Goal: Task Accomplishment & Management: Complete application form

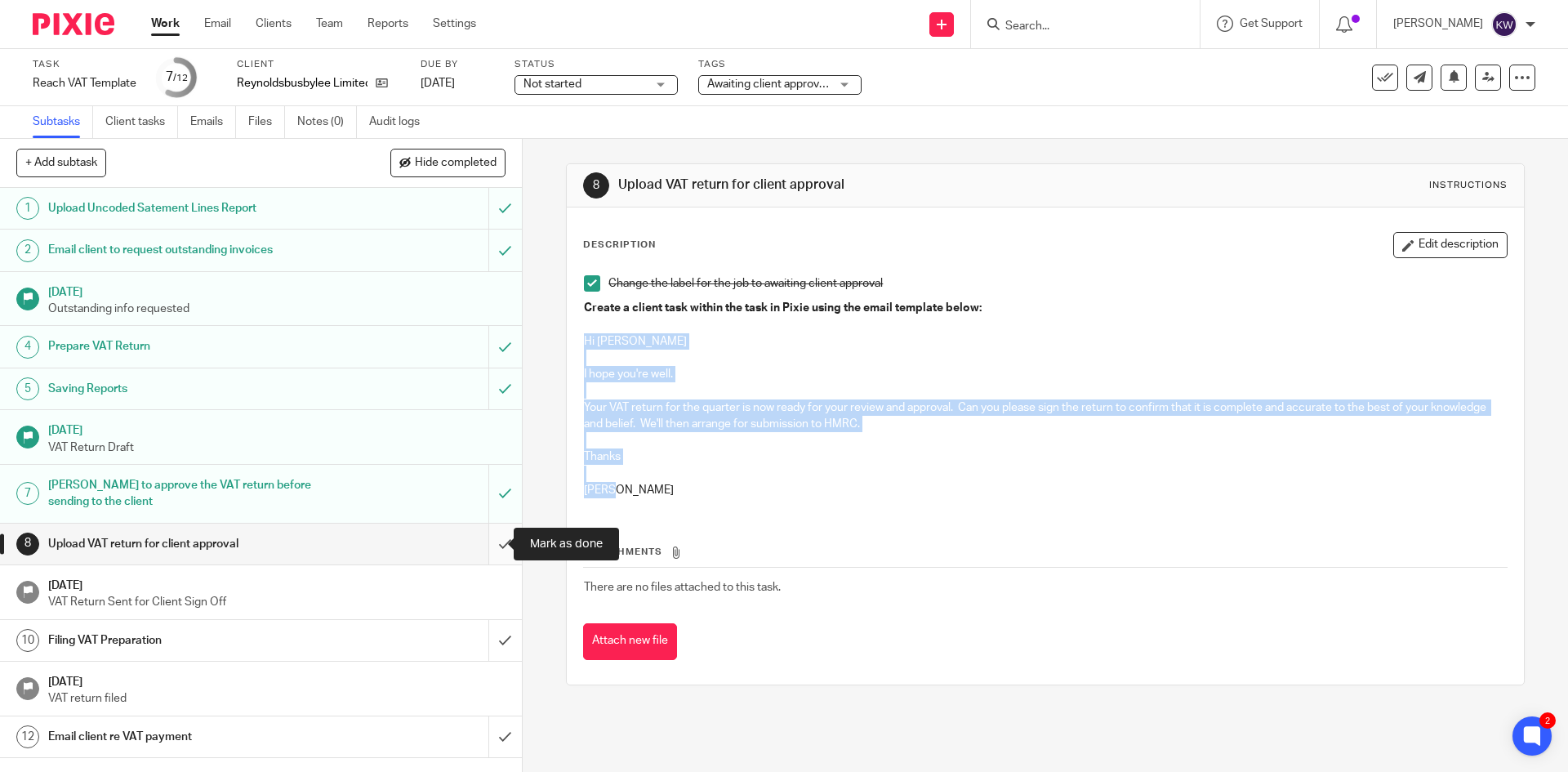
click at [491, 549] on input "submit" at bounding box center [260, 544] width 522 height 41
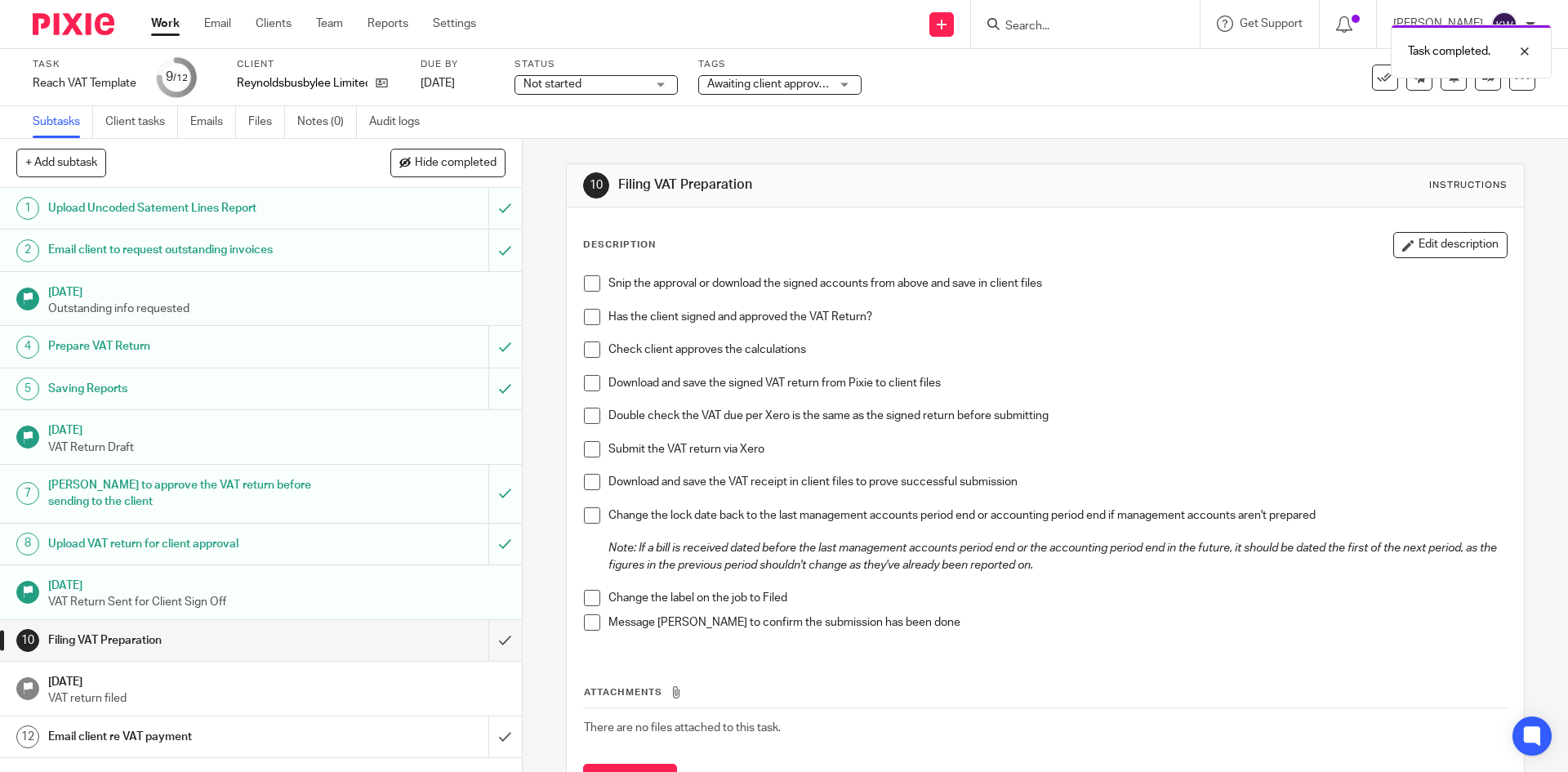
click at [1073, 29] on div "Task completed." at bounding box center [1168, 47] width 768 height 62
click at [1062, 30] on div "Task completed." at bounding box center [1168, 47] width 768 height 62
click at [1060, 29] on input "Search" at bounding box center [1077, 27] width 147 height 15
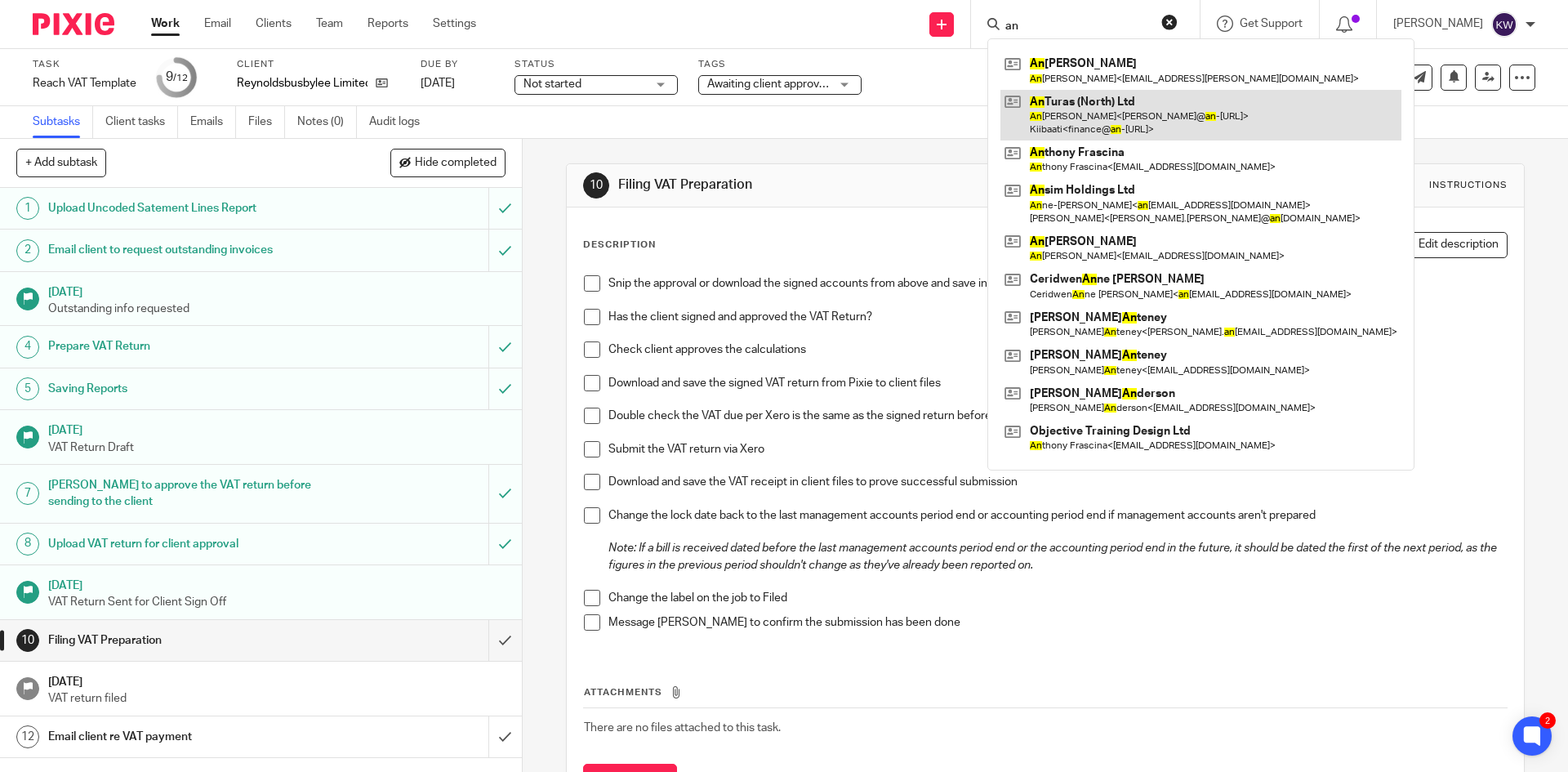
type input "an"
click at [1090, 114] on link at bounding box center [1201, 115] width 401 height 51
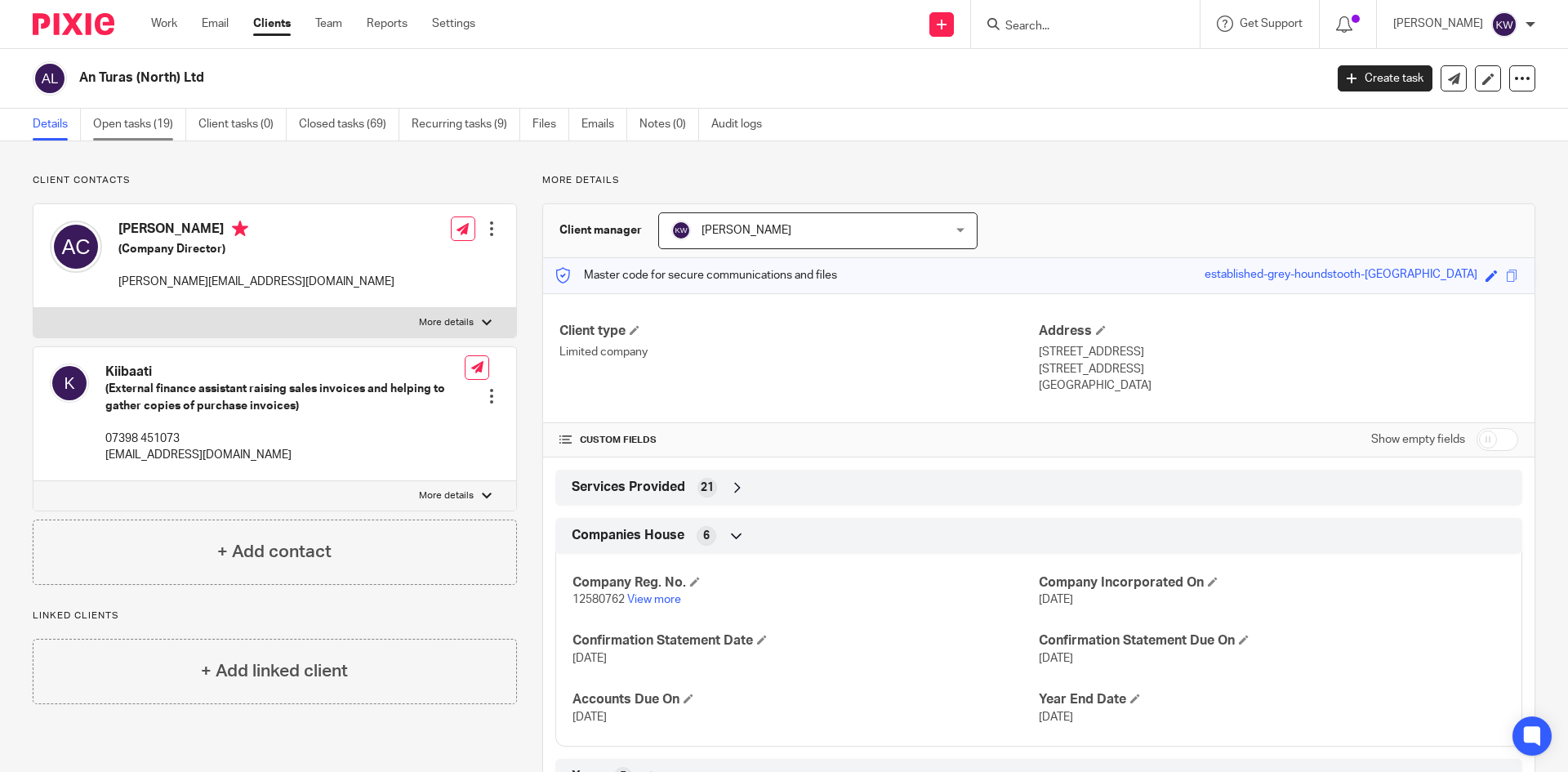
click at [113, 133] on link "Open tasks (19)" at bounding box center [139, 125] width 93 height 32
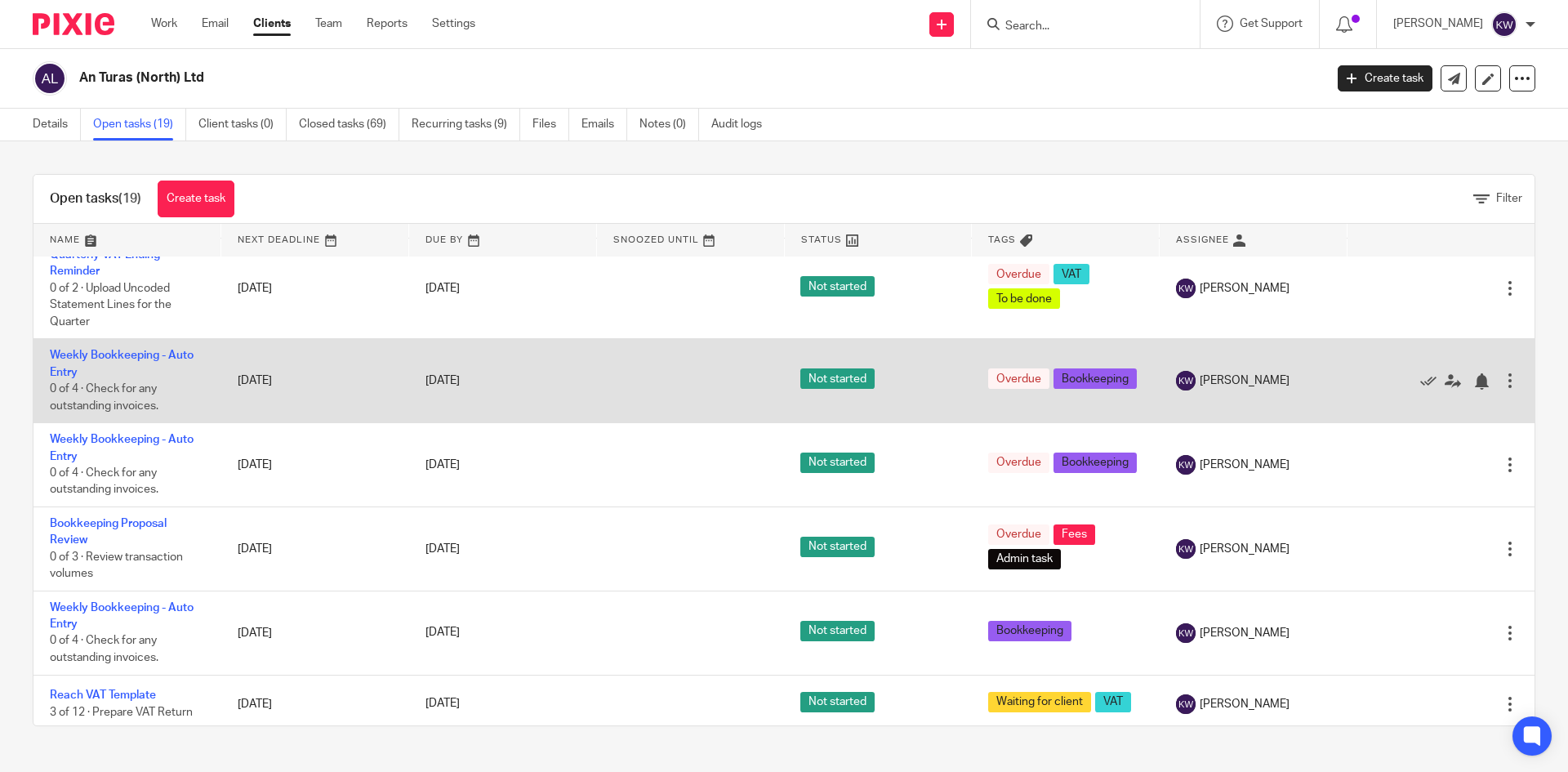
scroll to position [1100, 0]
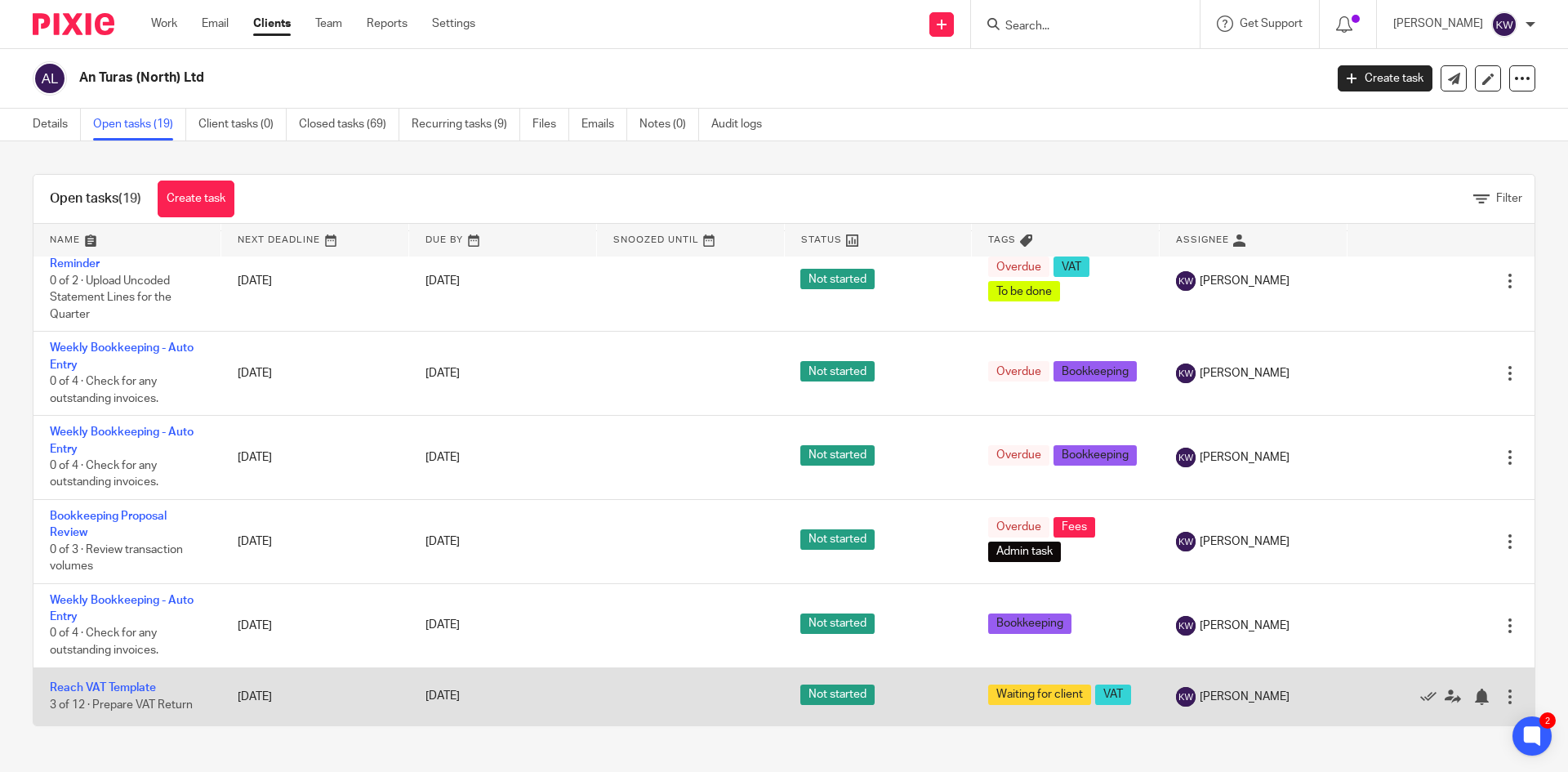
click at [133, 681] on td "Reach VAT Template 3 of 12 · Prepare VAT Return" at bounding box center [128, 696] width 188 height 58
click at [136, 687] on link "Reach VAT Template" at bounding box center [103, 687] width 106 height 11
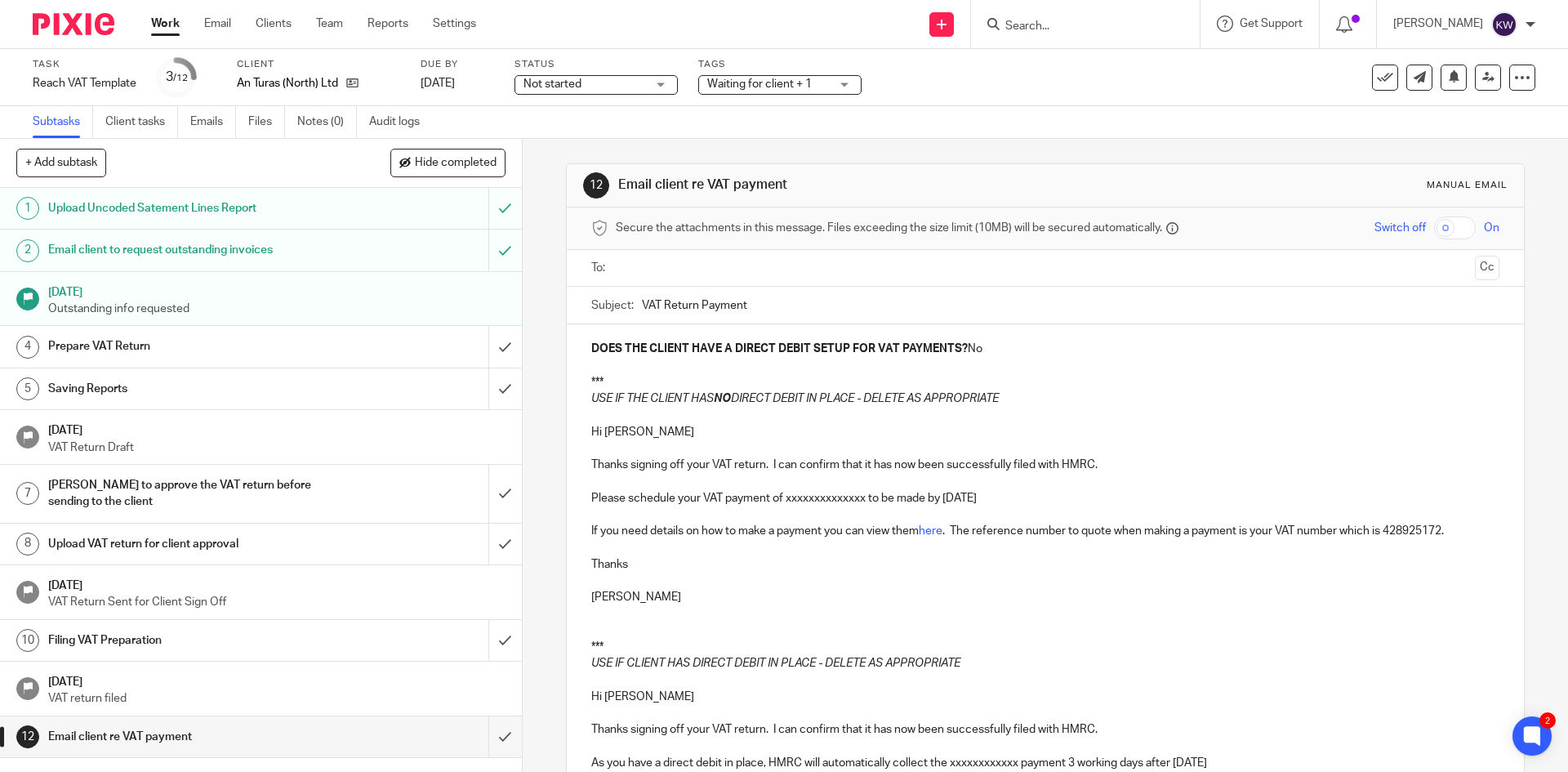
click at [297, 359] on link "4 Prepare VAT Return" at bounding box center [244, 346] width 489 height 41
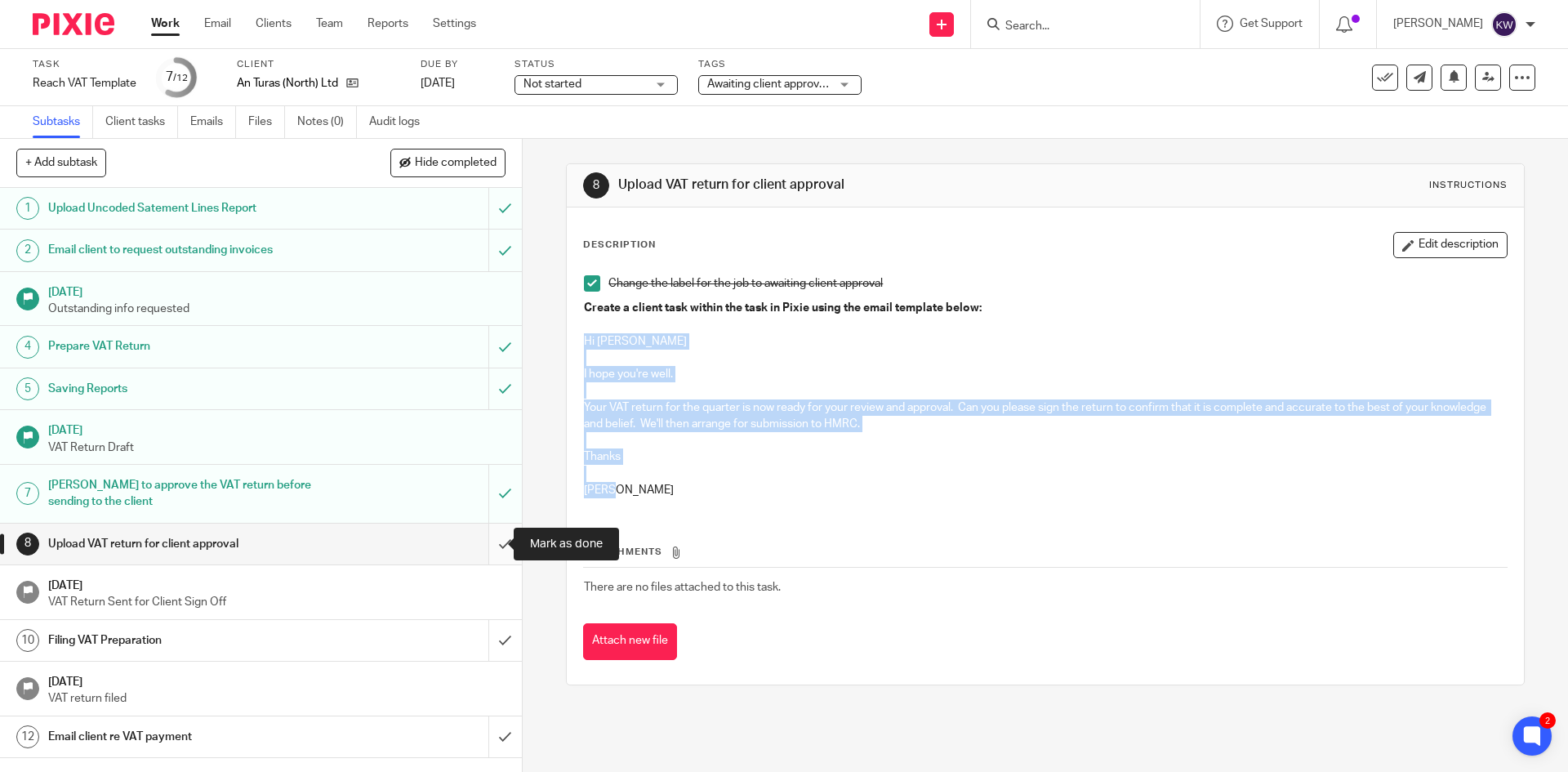
click at [486, 547] on input "submit" at bounding box center [260, 544] width 522 height 41
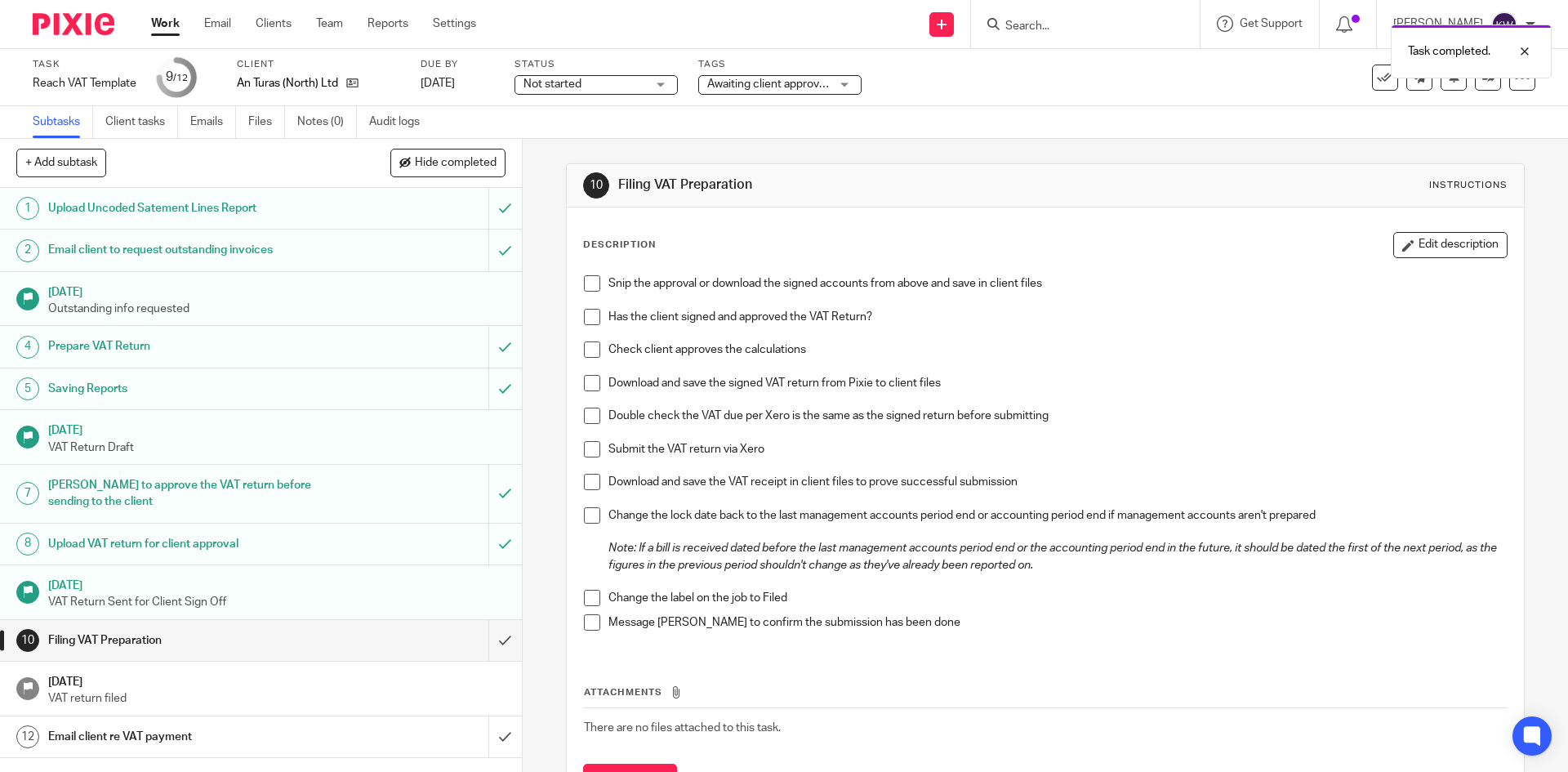
click at [341, 734] on div "Email client re VAT payment" at bounding box center [259, 736] width 424 height 25
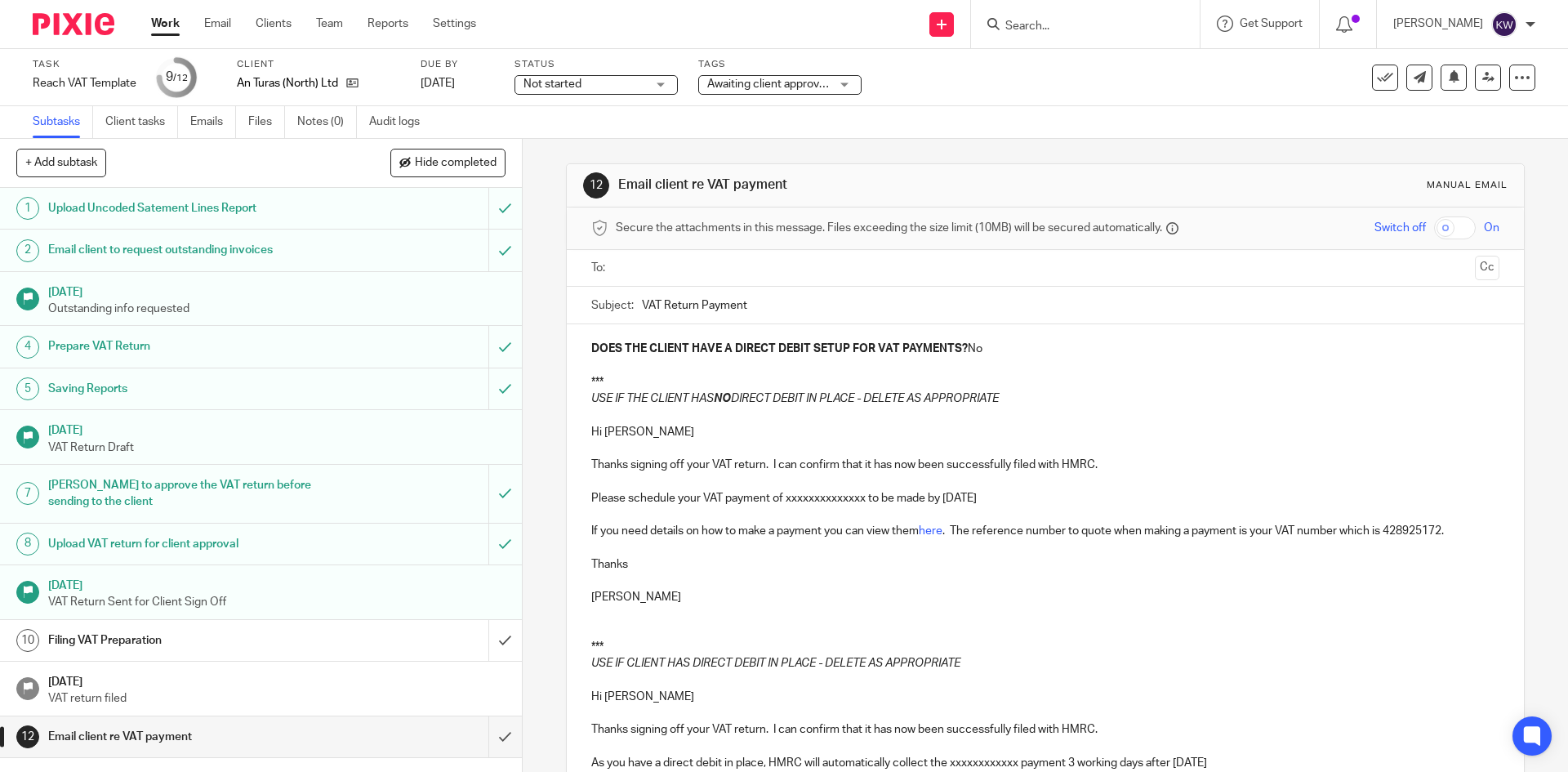
click at [736, 592] on p "[PERSON_NAME]" at bounding box center [1045, 596] width 908 height 16
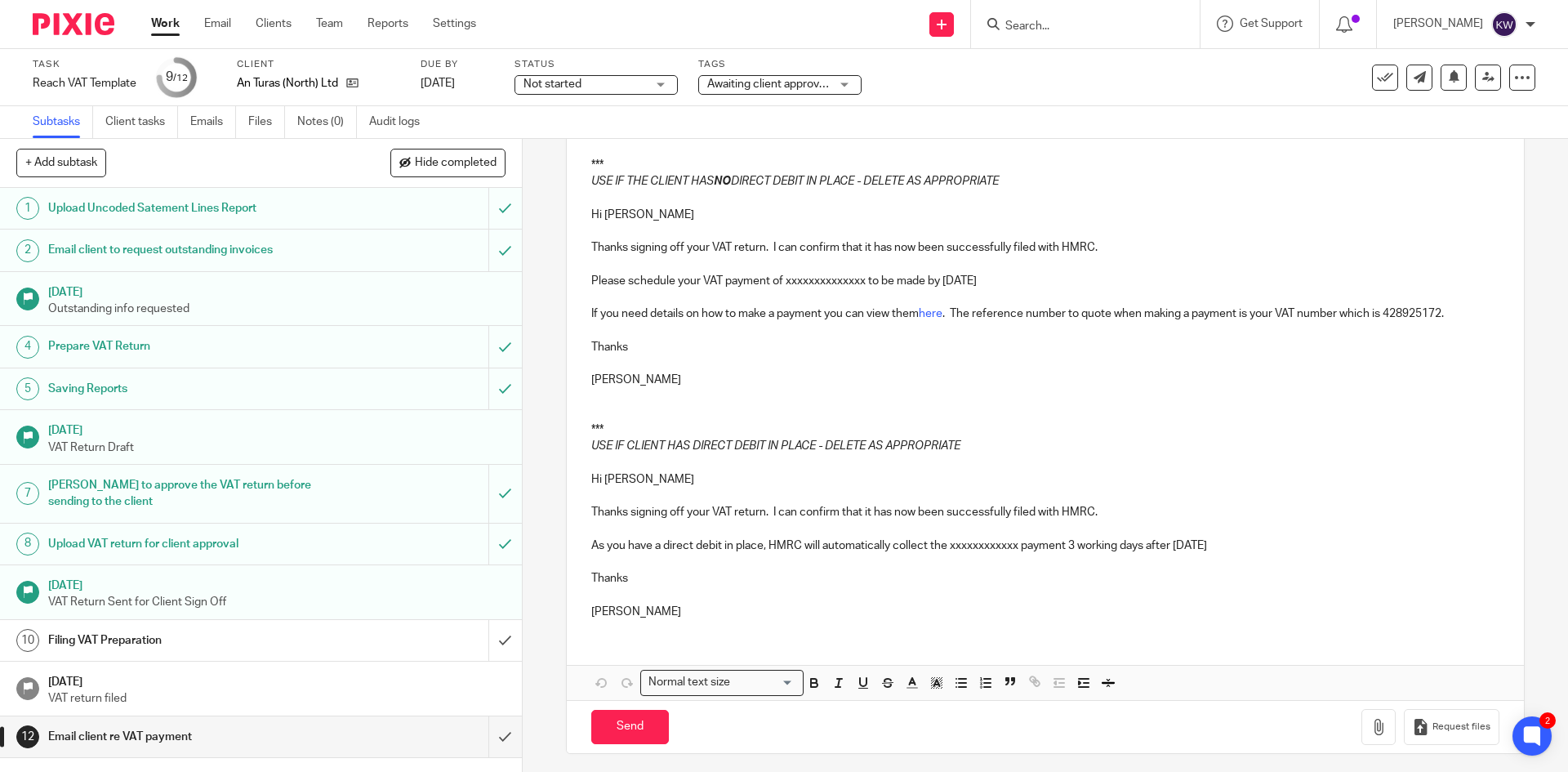
scroll to position [223, 0]
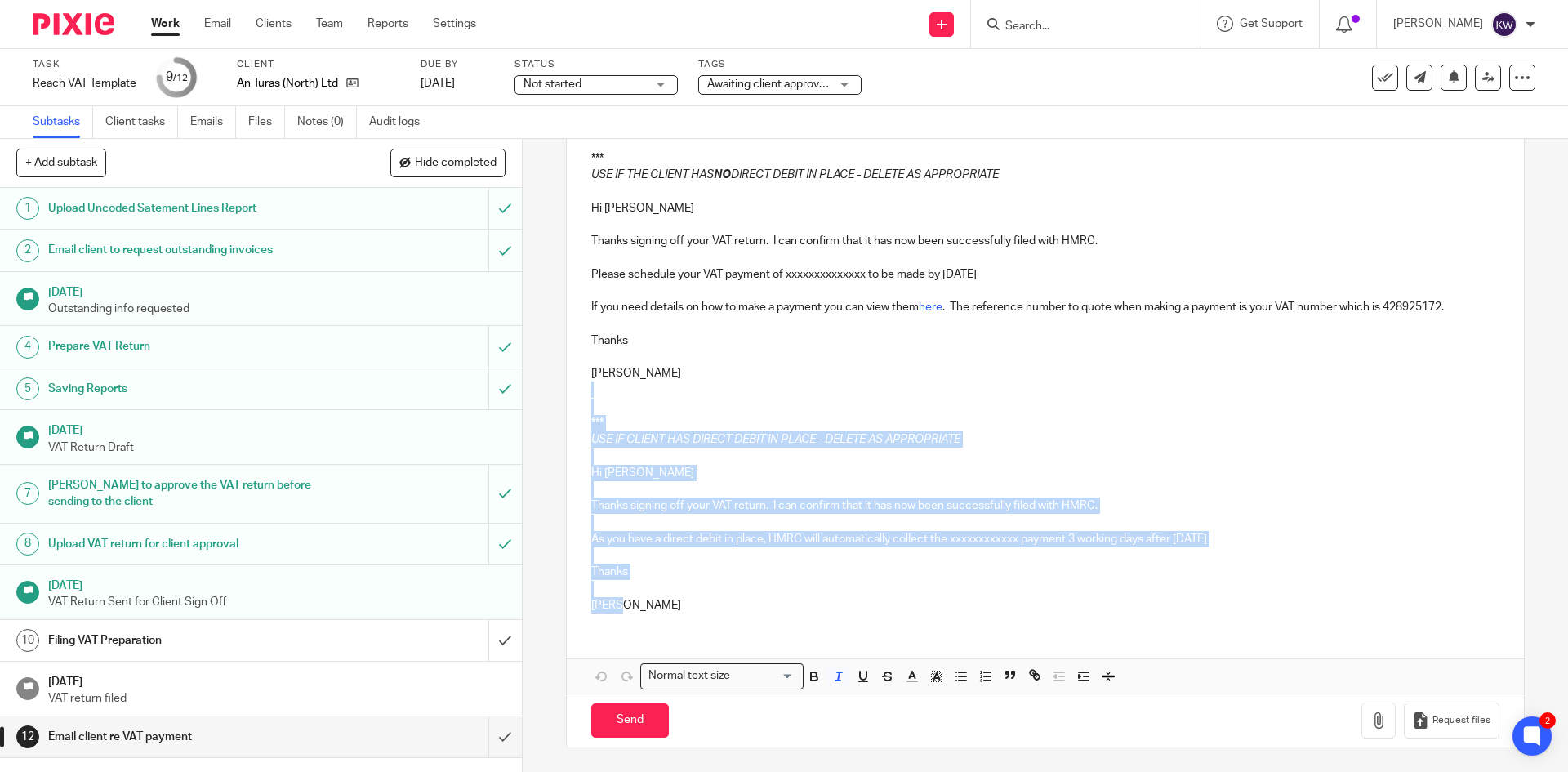
drag, startPoint x: 615, startPoint y: 408, endPoint x: 636, endPoint y: 610, distance: 203.1
click at [636, 610] on div "DOES THE CLIENT HAVE A DIRECT DEBIT SETUP FOR VAT PAYMENTS? No *** USE IF THE C…" at bounding box center [1044, 363] width 957 height 526
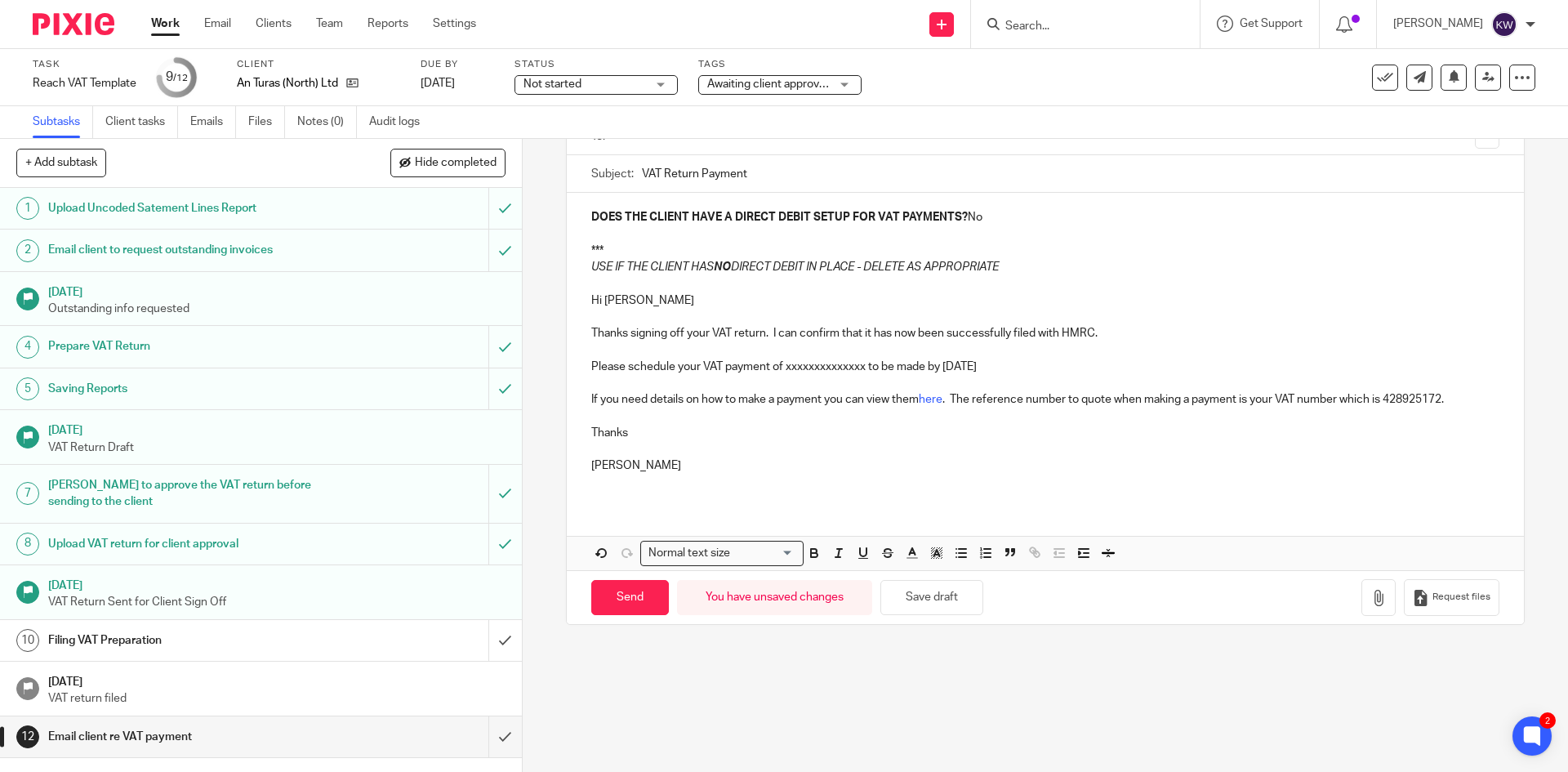
scroll to position [0, 0]
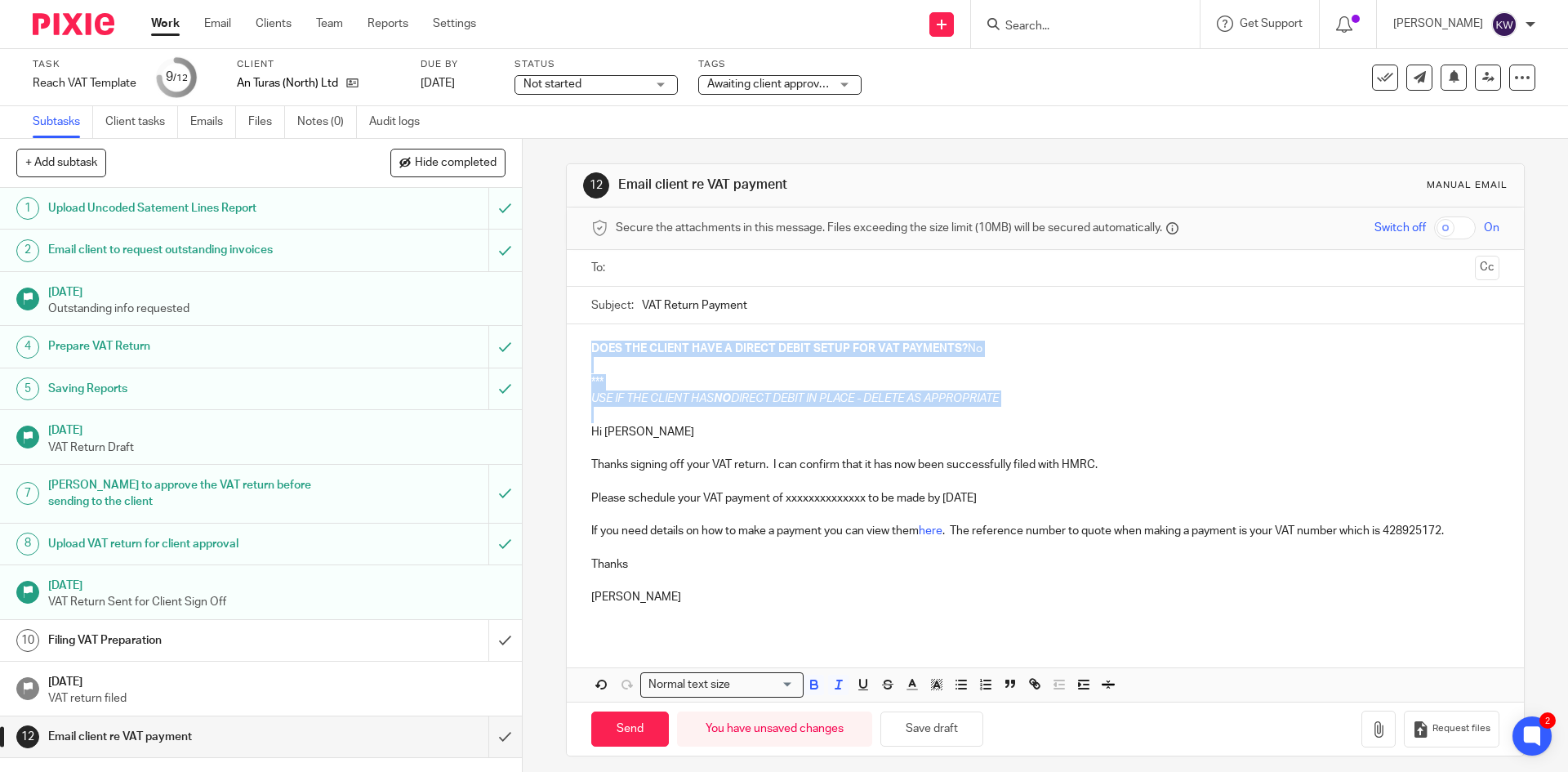
drag, startPoint x: 598, startPoint y: 411, endPoint x: 586, endPoint y: 345, distance: 67.1
click at [586, 345] on div "DOES THE CLIENT HAVE A DIRECT DEBIT SETUP FOR VAT PAYMENTS? No *** USE IF THE C…" at bounding box center [1044, 479] width 957 height 310
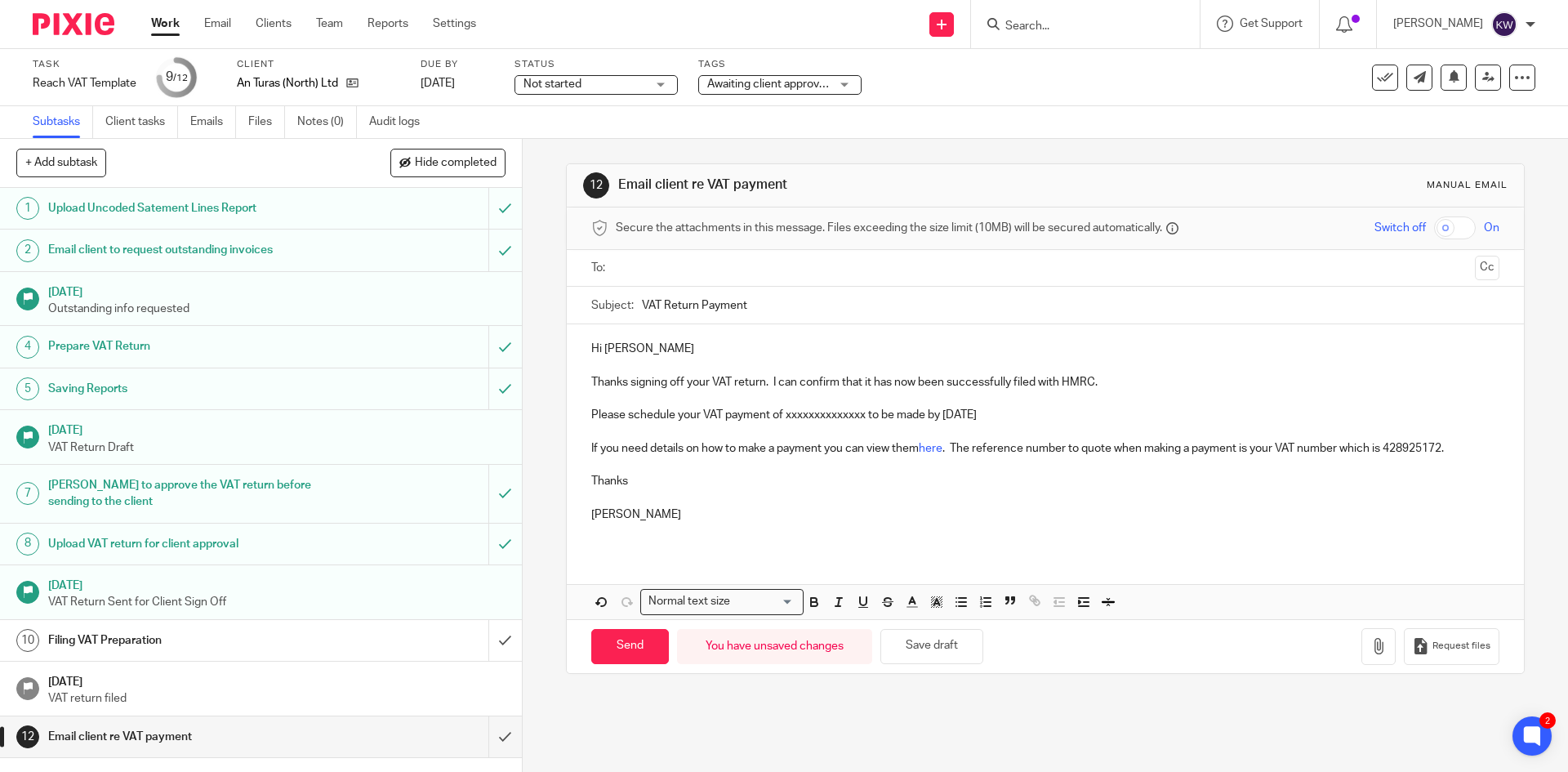
click at [627, 386] on p "Thanks signing off your VAT return. I can confirm that it has now been successf…" at bounding box center [1045, 382] width 908 height 16
click at [683, 263] on input "text" at bounding box center [1044, 268] width 846 height 19
click at [1475, 273] on button "Cc" at bounding box center [1487, 269] width 25 height 25
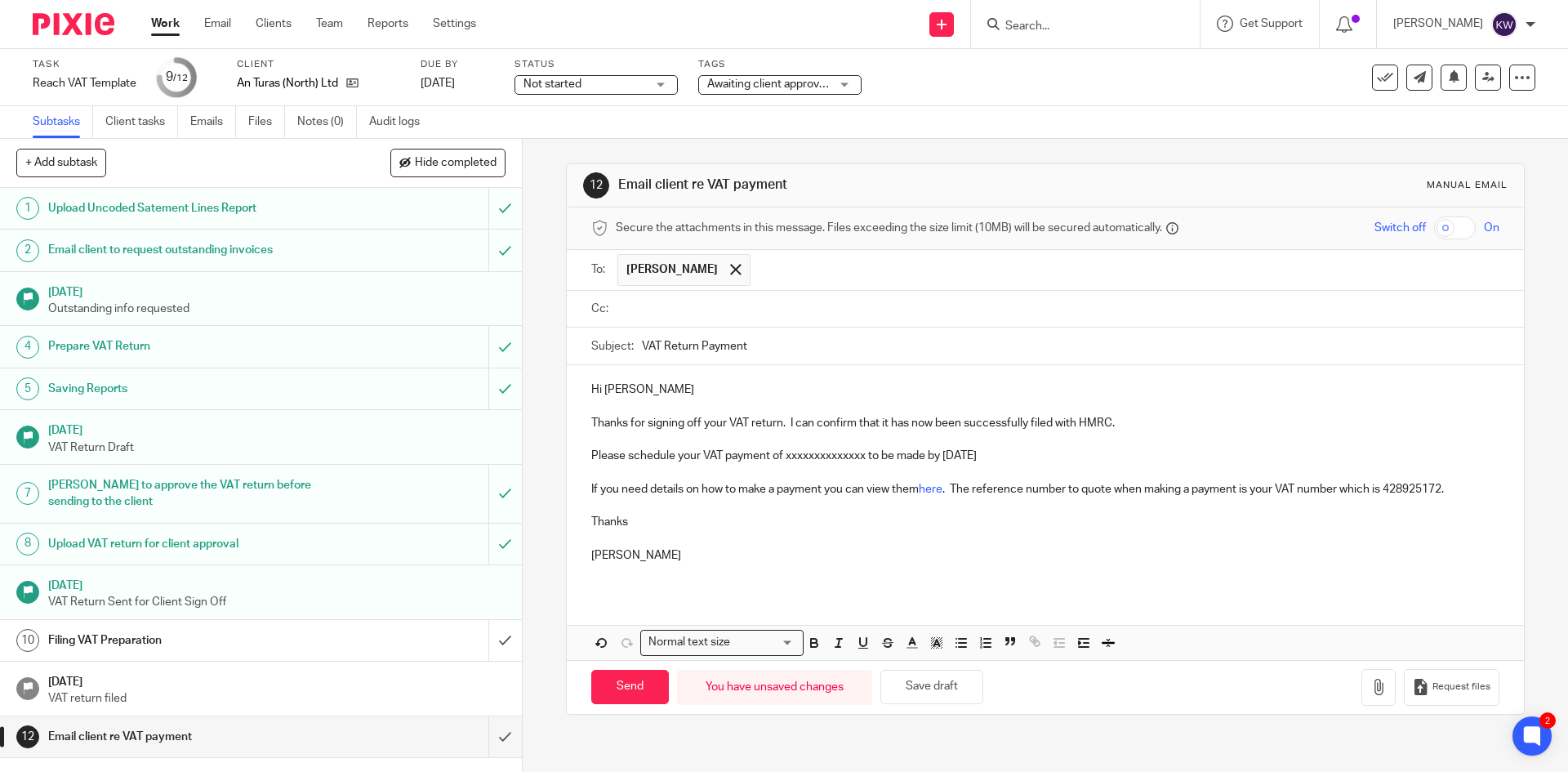
click at [1165, 306] on input "text" at bounding box center [1056, 309] width 871 height 19
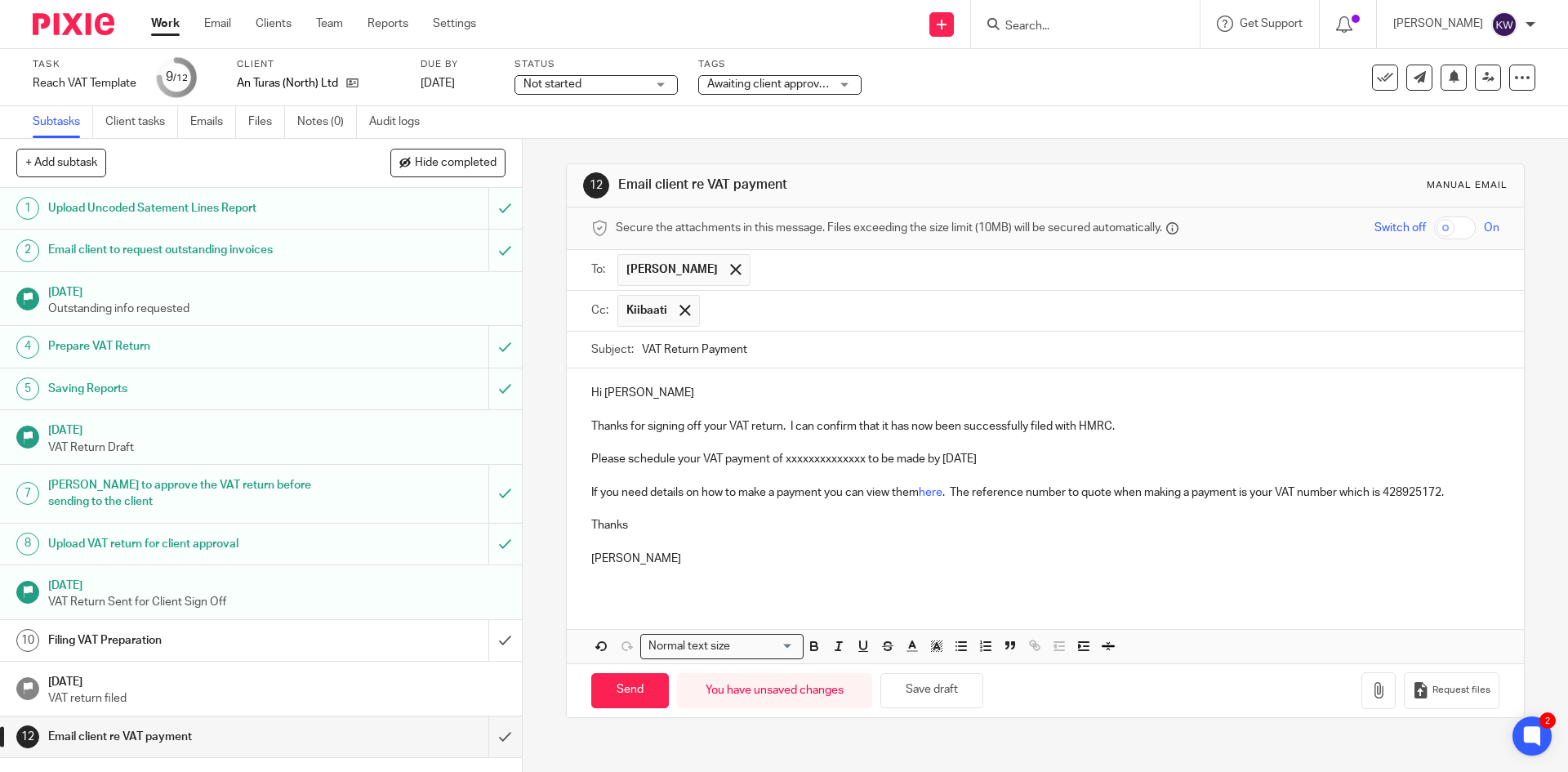
click at [954, 408] on p at bounding box center [1045, 410] width 908 height 16
drag, startPoint x: 865, startPoint y: 458, endPoint x: 782, endPoint y: 463, distance: 83.2
click at [782, 463] on p "Please schedule your VAT payment of xxxxxxxxxxxxxx to be made by [DATE]" at bounding box center [1045, 459] width 908 height 16
click at [903, 460] on p "Please schedule your VAT payment of £2,587 to be made by [DATE]" at bounding box center [1045, 459] width 908 height 16
click at [939, 690] on button "Save draft" at bounding box center [932, 690] width 103 height 35
